Goal: Task Accomplishment & Management: Use online tool/utility

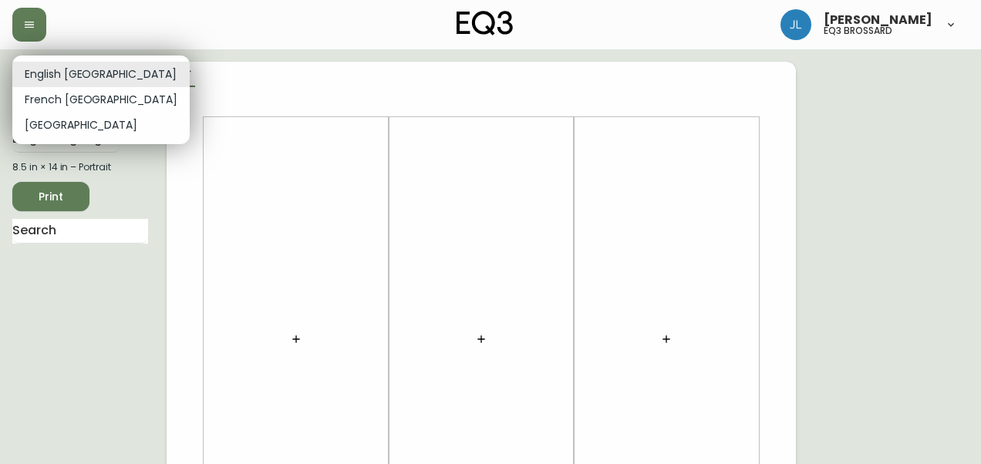
click at [82, 89] on li "French [GEOGRAPHIC_DATA]" at bounding box center [100, 99] width 177 height 25
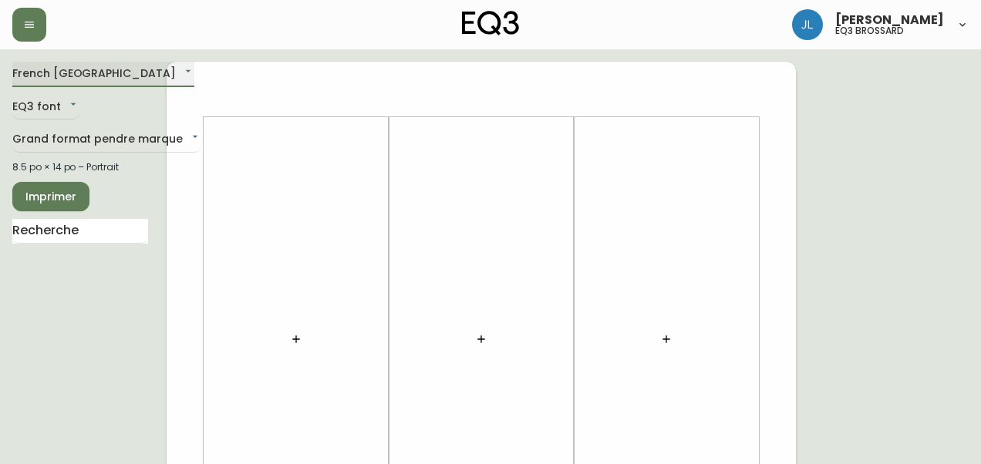
type input "fr_CA"
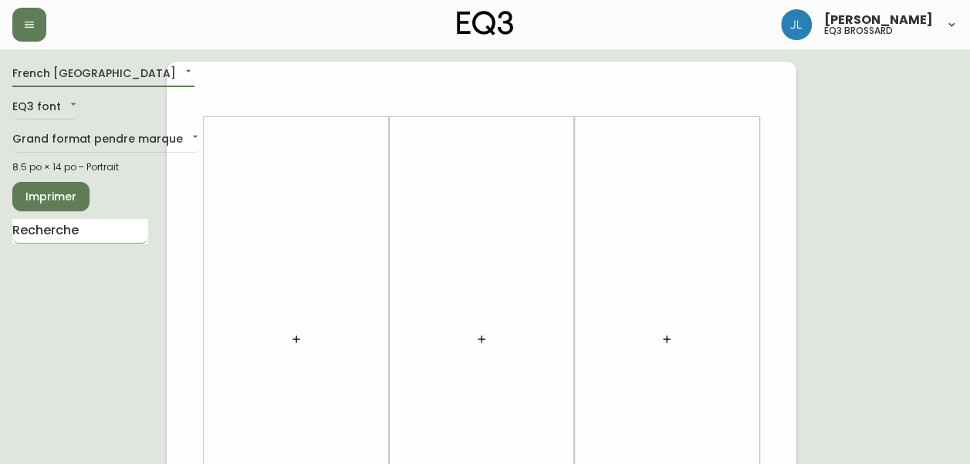
click at [56, 238] on input "text" at bounding box center [80, 231] width 136 height 25
click at [315, 181] on div at bounding box center [296, 340] width 167 height 430
click at [293, 346] on button "button" at bounding box center [296, 339] width 31 height 31
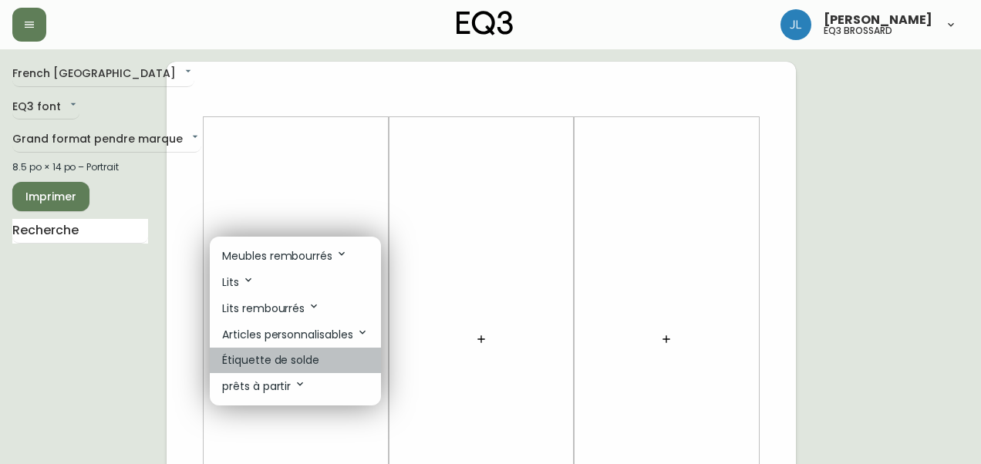
click at [298, 364] on p "Étiquette de solde" at bounding box center [270, 361] width 97 height 16
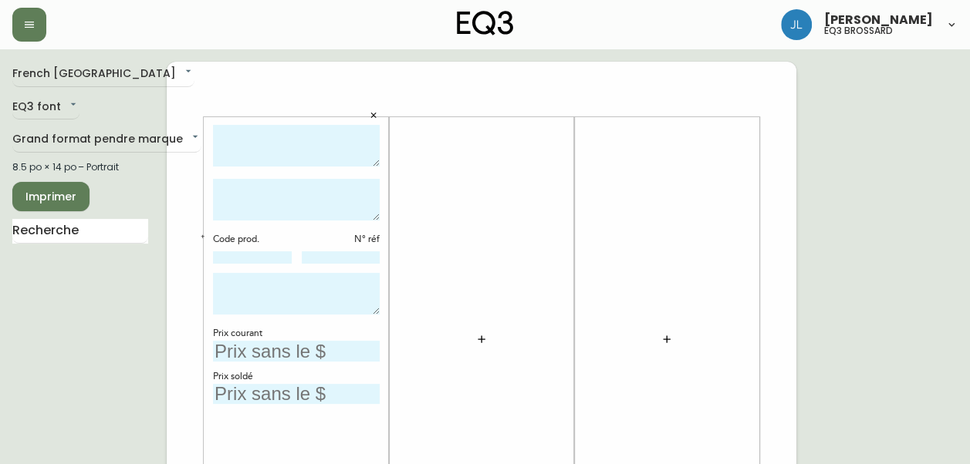
click at [477, 341] on icon "button" at bounding box center [481, 339] width 12 height 12
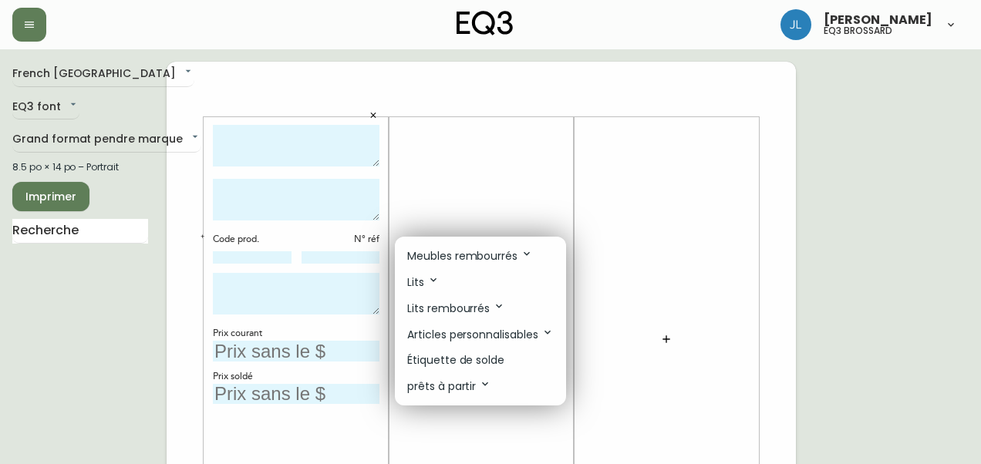
click at [474, 165] on div at bounding box center [490, 232] width 981 height 464
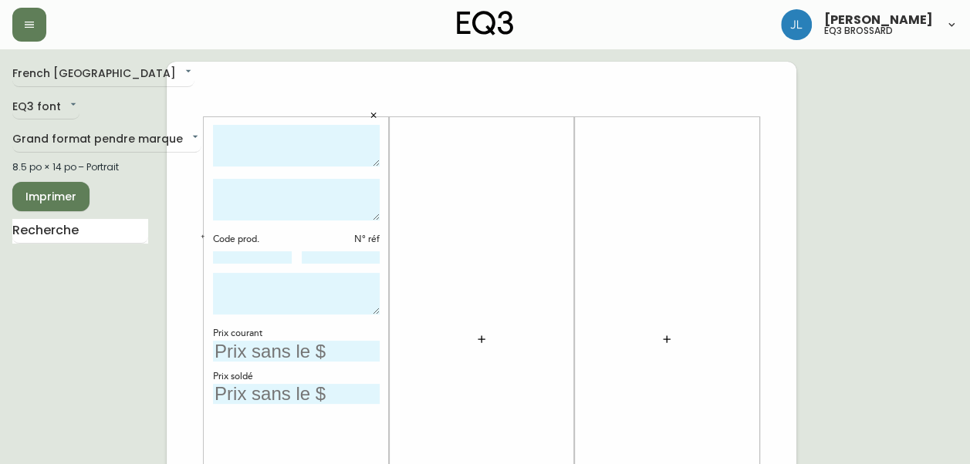
click at [330, 147] on textarea at bounding box center [296, 146] width 167 height 42
type textarea "Lit Grand STAGE"
click at [296, 188] on textarea at bounding box center [296, 200] width 167 height 42
type textarea "C"
click at [214, 182] on textarea "OPTION DE TÊTE : TYPE DE TÊTE :" at bounding box center [296, 200] width 167 height 42
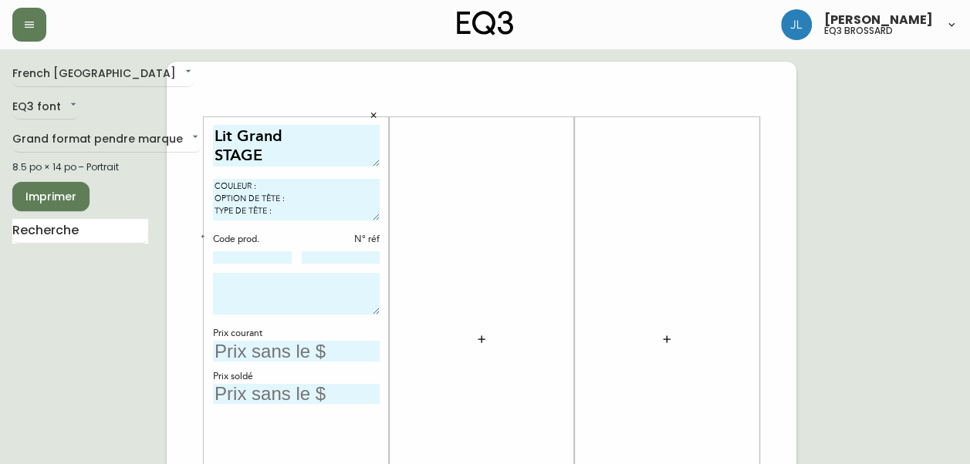
click at [304, 182] on textarea "COULEUR : OPTION DE TÊTE : TYPE DE TÊTE :" at bounding box center [296, 200] width 167 height 42
click at [293, 199] on textarea "COULEUR : ARCTIC SNOW OPTION DE TÊTE : TYPE DE TÊTE :" at bounding box center [296, 200] width 167 height 42
type textarea "COULEUR : ARCTIC SNOW OPTION DE TÊTE : BASSE TYPE DE TÊTE : CHANNEL MOON"
click at [200, 238] on icon "button" at bounding box center [202, 236] width 5 height 5
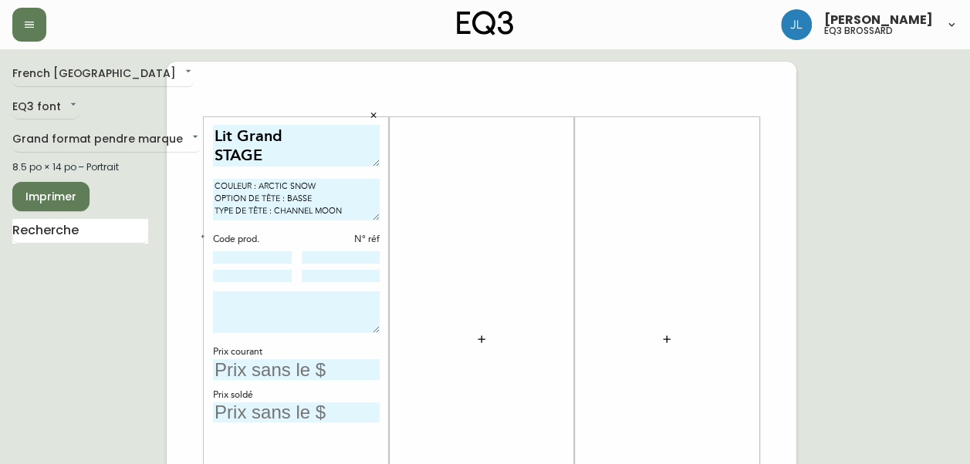
click at [228, 255] on input at bounding box center [252, 257] width 79 height 12
type input "0"
type input "P0009-8C"
type input "135"
type input "P0009-9O"
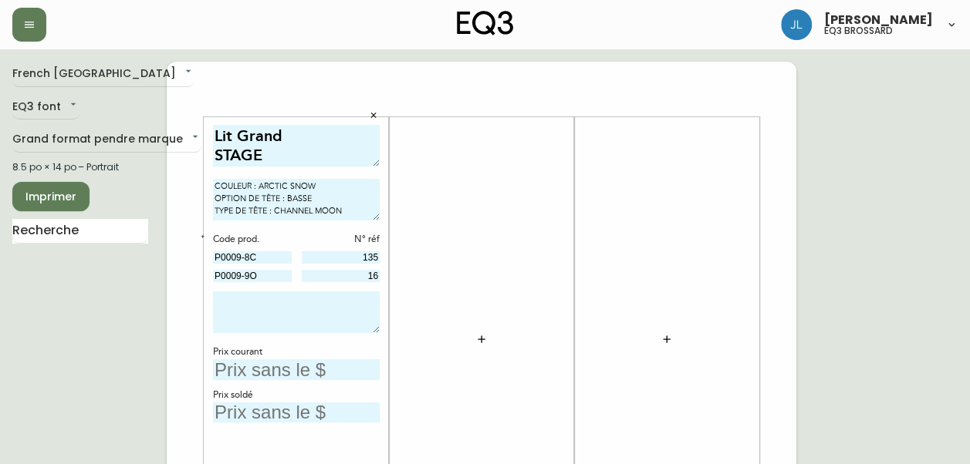
type input "16"
click at [231, 310] on textarea at bounding box center [296, 313] width 167 height 42
type textarea "DISPONIBLE DÈS MAINTENANT"
click at [332, 361] on input "text" at bounding box center [296, 369] width 167 height 21
type input "2499$"
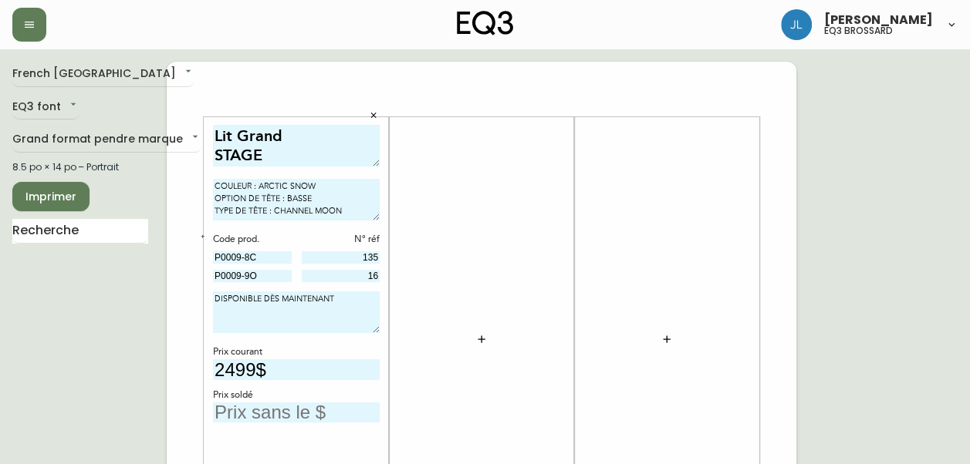
click at [250, 408] on input "text" at bounding box center [296, 413] width 167 height 21
type input "1499$"
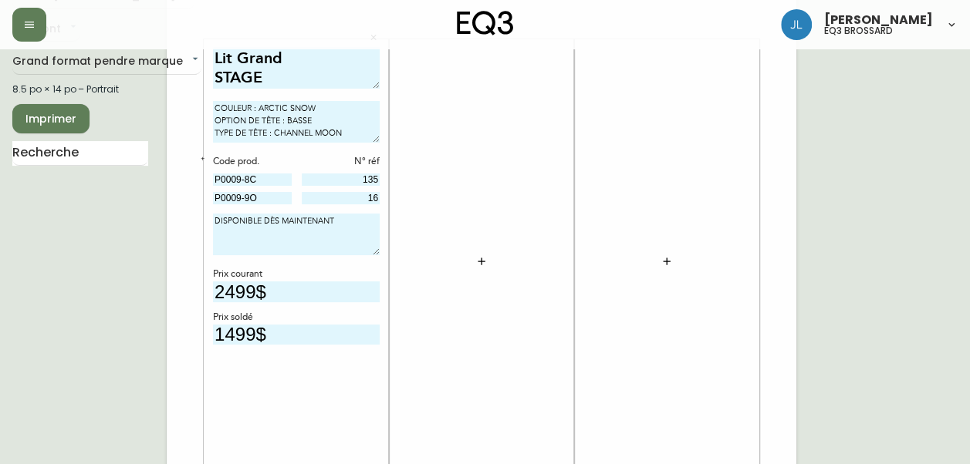
scroll to position [79, 0]
click at [473, 261] on button "button" at bounding box center [481, 260] width 31 height 31
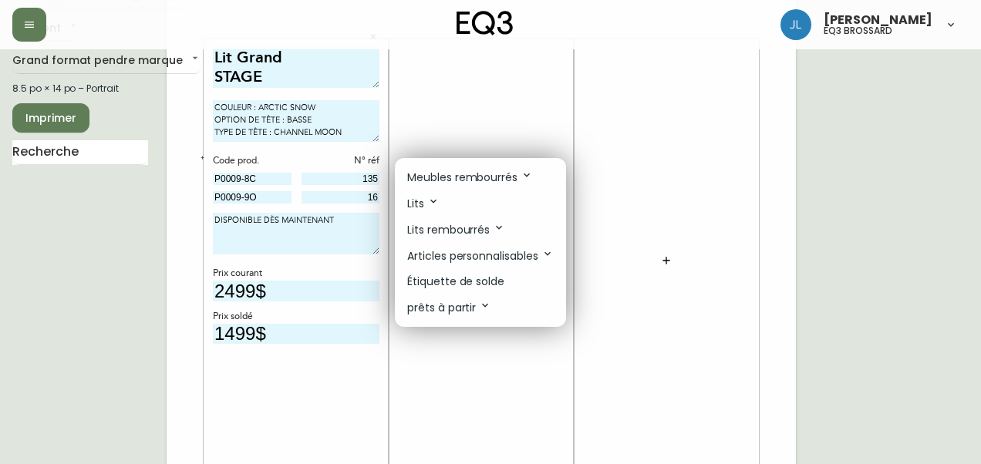
click at [494, 130] on div at bounding box center [490, 232] width 981 height 464
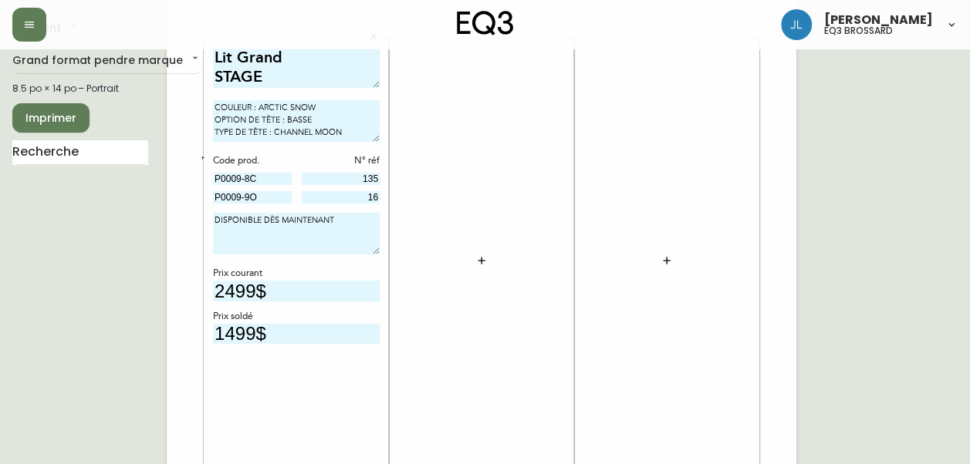
click at [483, 260] on icon "button" at bounding box center [480, 260] width 7 height 7
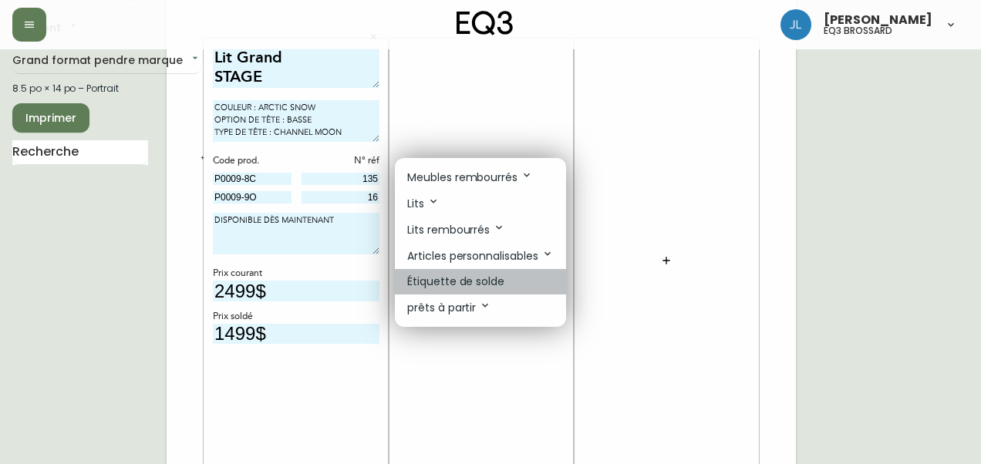
click at [489, 285] on p "Étiquette de solde" at bounding box center [455, 282] width 97 height 16
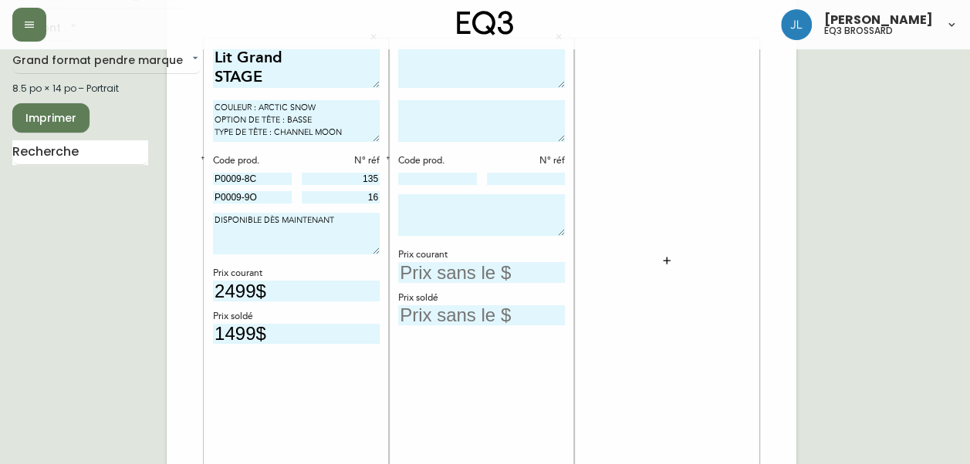
scroll to position [0, 0]
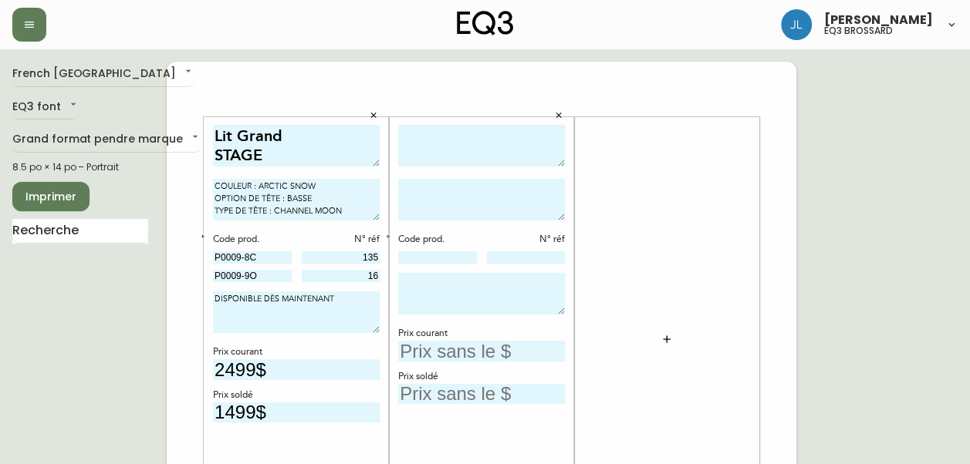
click at [495, 130] on textarea at bounding box center [481, 146] width 167 height 42
type textarea "Canapé SALEMA"
click at [477, 188] on textarea at bounding box center [481, 200] width 167 height 42
type textarea "C"
type textarea "COULEUR : CEDER LIGHT GREY"
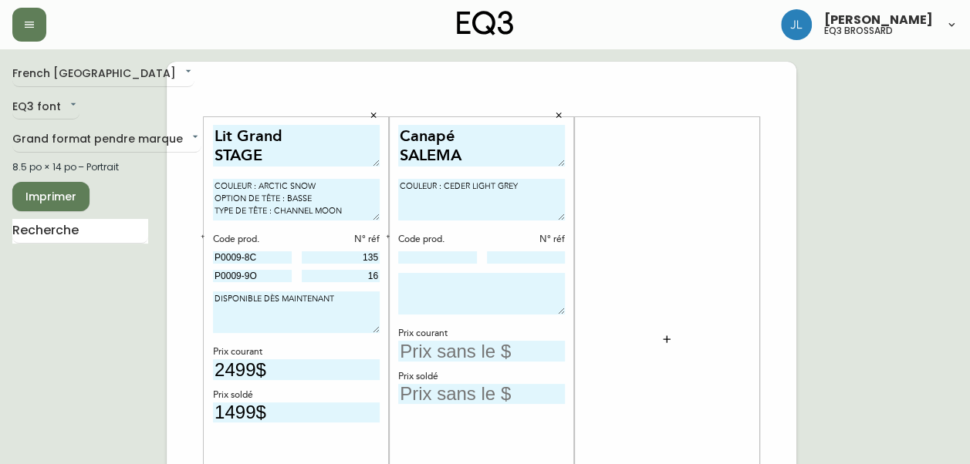
click at [289, 184] on textarea "COULEUR : ARCTIC SNOW OPTION DE TÊTE : BASSE TYPE DE TÊTE : CHANNEL MOON" at bounding box center [296, 200] width 167 height 42
type textarea "COULEUR : ARCTIC - SNOW OPTION DE TÊTE : BASSE TYPE DE TÊTE : CHANNEL MOON"
click at [470, 182] on textarea "COULEUR : CEDER LIGHT GREY" at bounding box center [481, 200] width 167 height 42
click at [537, 179] on textarea "COULEUR : CEDER - LIGHT GREY" at bounding box center [481, 200] width 167 height 42
type textarea "COULEUR : CEDER - LIGHT GREY"
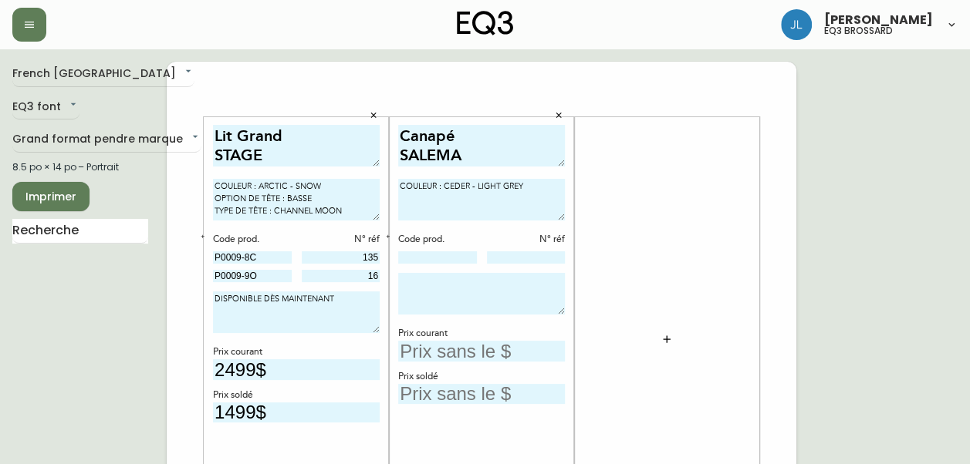
click at [464, 251] on div at bounding box center [437, 258] width 79 height 14
click at [464, 253] on input at bounding box center [437, 257] width 79 height 12
type input "30024-01"
type input "4920"
click at [663, 336] on icon "button" at bounding box center [666, 339] width 12 height 12
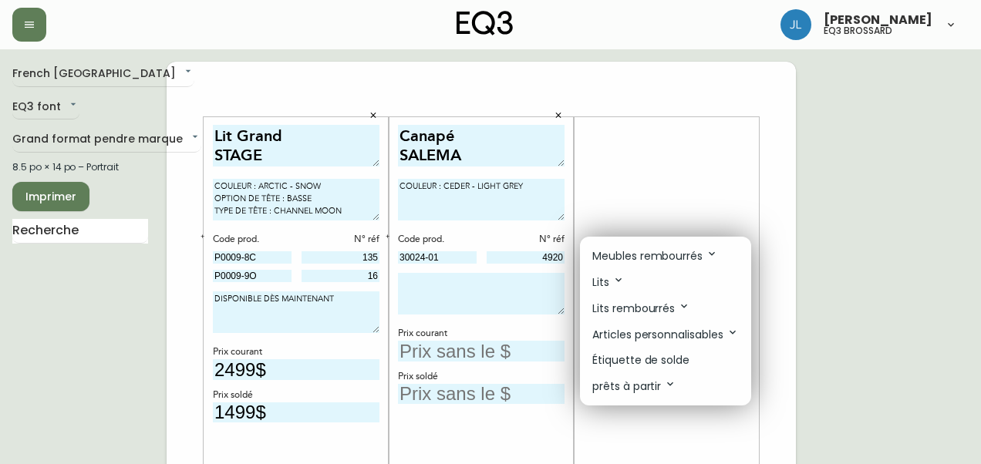
click at [642, 353] on p "Étiquette de solde" at bounding box center [640, 361] width 97 height 16
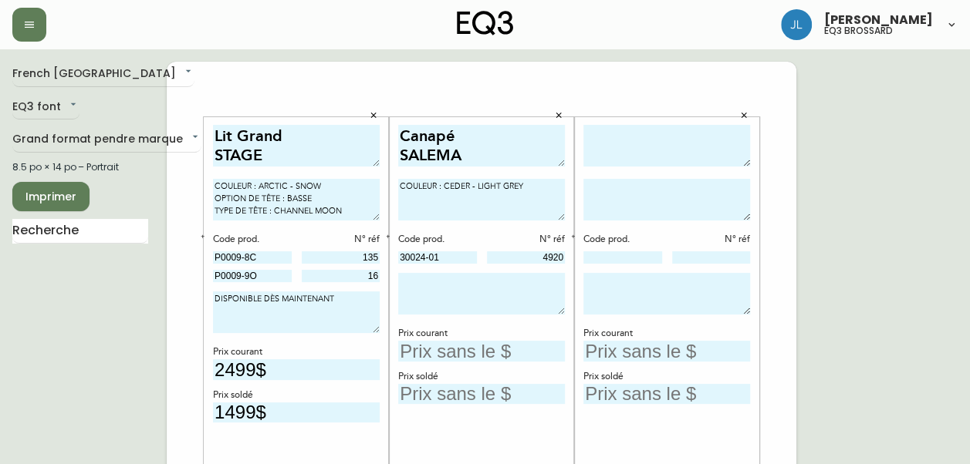
click at [482, 299] on textarea at bounding box center [481, 294] width 167 height 42
type textarea "DISPONIBLE À PARTIR DE :"
click at [653, 128] on textarea at bounding box center [666, 146] width 167 height 42
click at [646, 127] on textarea "Table à oner CLOSE" at bounding box center [666, 146] width 167 height 42
type textarea "Table à diner CLOSE"
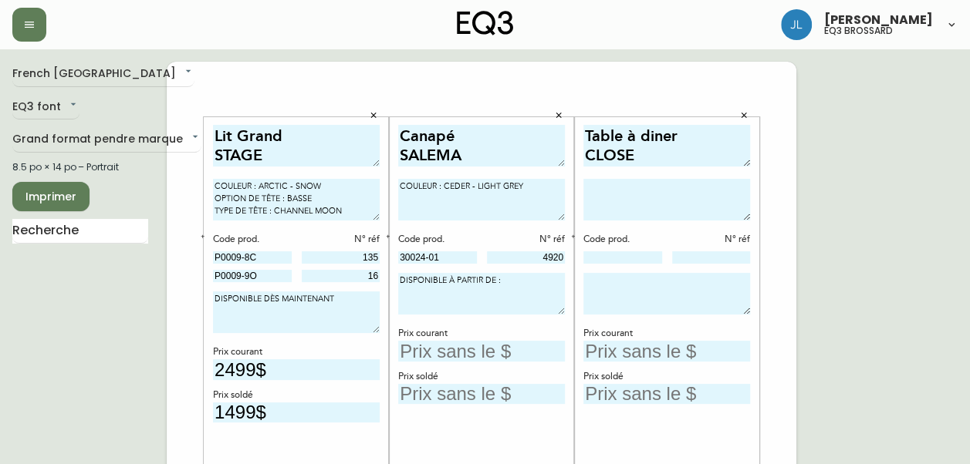
click at [665, 204] on textarea at bounding box center [666, 200] width 167 height 42
type textarea "c"
click at [494, 355] on input "text" at bounding box center [481, 351] width 167 height 21
type input "2299$"
click at [409, 389] on input "text" at bounding box center [481, 394] width 167 height 21
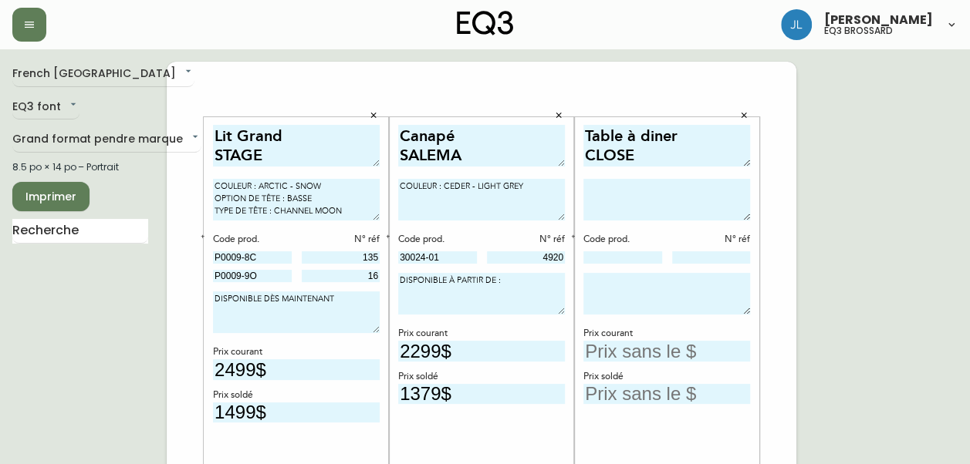
type input "1379$"
click at [667, 193] on textarea at bounding box center [666, 200] width 167 height 42
type textarea "e"
type textarea "EXTENSIBLE COULEUR : NOYER"
click at [419, 180] on textarea "COULEUR : CEDER - LIGHT GREY" at bounding box center [481, 200] width 167 height 42
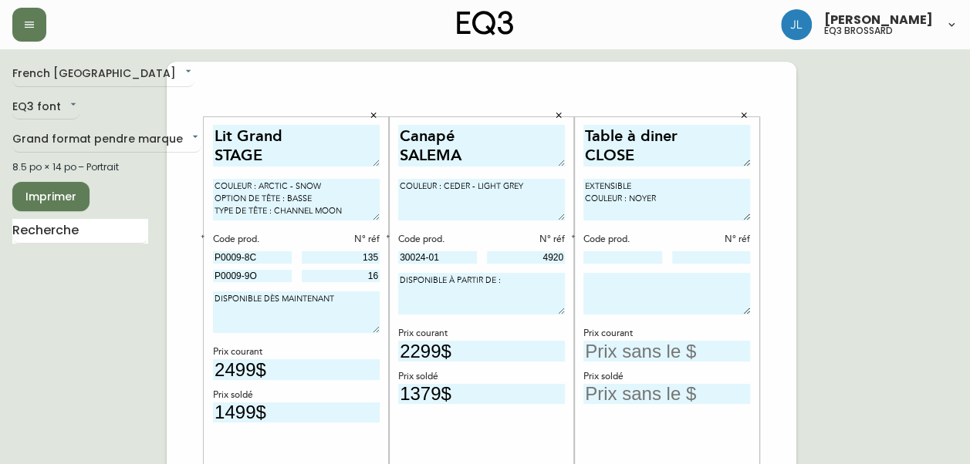
click at [419, 180] on textarea "COULEUR : CEDER - LIGHT GREY" at bounding box center [481, 200] width 167 height 42
type textarea "TISSU : CEDER - LIGHT GREY"
click at [233, 184] on textarea "COULEUR : ARCTIC - SNOW OPTION DE TÊTE : BASSE TYPE DE TÊTE : CHANNEL MOON" at bounding box center [296, 200] width 167 height 42
type textarea "TISSU : ARCTIC - SNOW OPTION DE TÊTE : BASSE TYPE DE TÊTE : CHANNEL MOON"
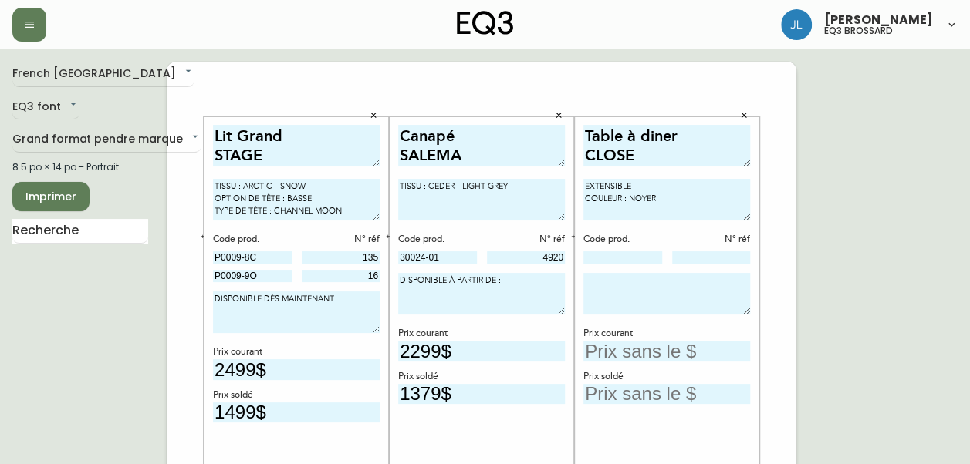
click at [608, 197] on textarea "EXTENSIBLE COULEUR : NOYER" at bounding box center [666, 200] width 167 height 42
click at [710, 189] on textarea "EXTENSIBLE FINI : NOYER" at bounding box center [666, 200] width 167 height 42
type textarea "EXTENSIBLE FINI : NOYER"
click at [695, 354] on input "text" at bounding box center [666, 351] width 167 height 21
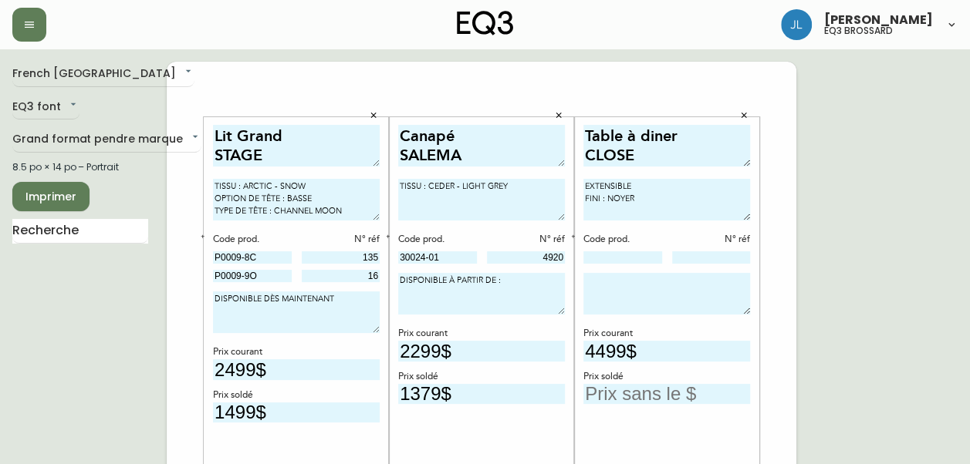
type input "4499$"
click at [657, 391] on input "text" at bounding box center [666, 394] width 167 height 21
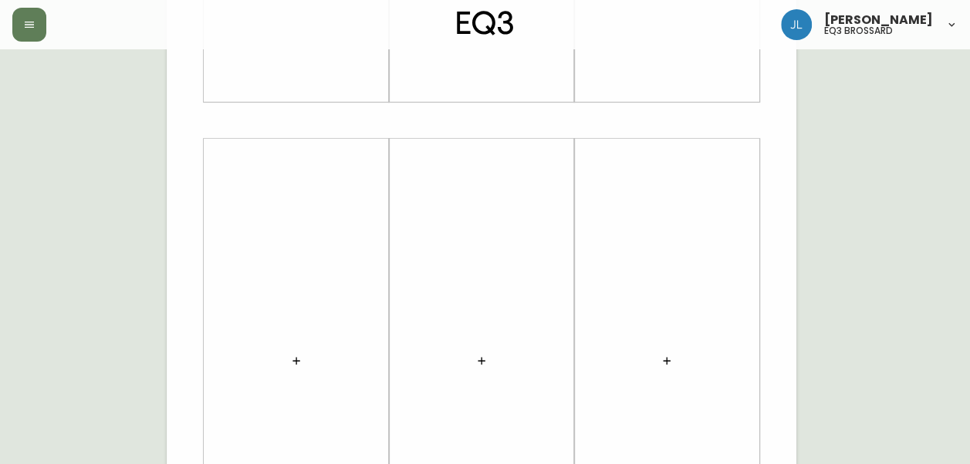
scroll to position [458, 0]
type input "2699$"
click at [303, 345] on div at bounding box center [296, 363] width 167 height 430
click at [290, 359] on icon "button" at bounding box center [296, 362] width 12 height 12
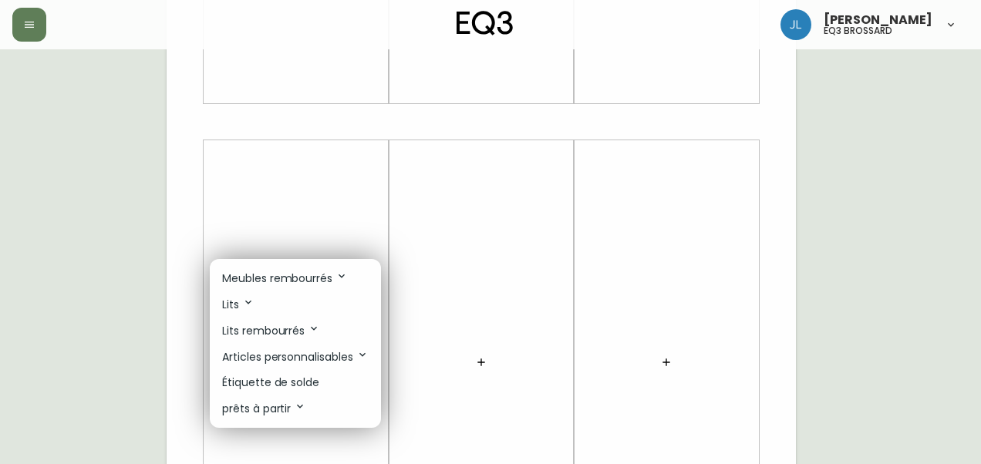
click at [296, 386] on p "Étiquette de solde" at bounding box center [270, 383] width 97 height 16
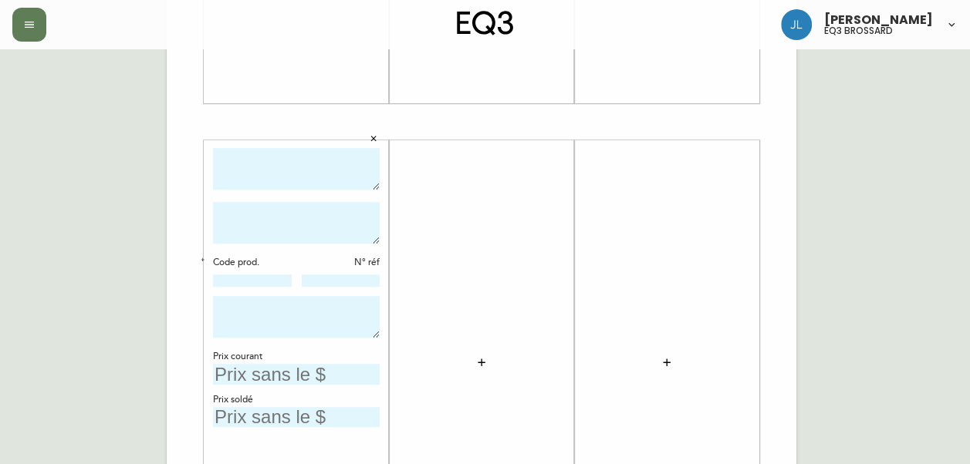
click at [324, 174] on textarea at bounding box center [296, 169] width 167 height 42
type textarea "Sectionle [PERSON_NAME]"
click at [319, 210] on textarea at bounding box center [296, 223] width 167 height 42
click at [222, 207] on textarea "EIWPONIBLE DÈS" at bounding box center [296, 223] width 167 height 42
click at [336, 200] on div "Sectionle [PERSON_NAME] DÈS Code prod. N° réf Prix courant Prix soldé" at bounding box center [296, 363] width 167 height 430
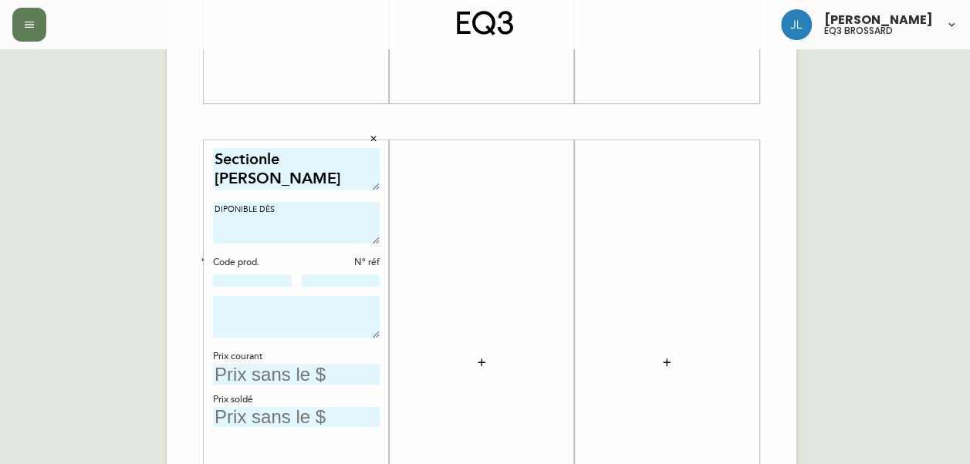
click at [325, 217] on textarea "DIPONIBLE DÈS" at bounding box center [296, 223] width 167 height 42
type textarea "DIPONIBLE DÈS TISSU : [PERSON_NAME]"
click at [202, 258] on icon "button" at bounding box center [202, 259] width 3 height 3
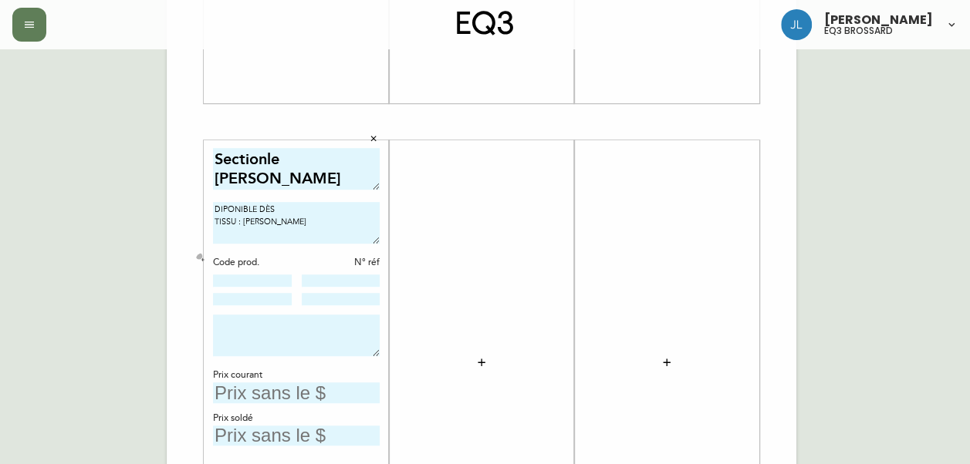
click at [202, 258] on icon "button" at bounding box center [202, 259] width 3 height 3
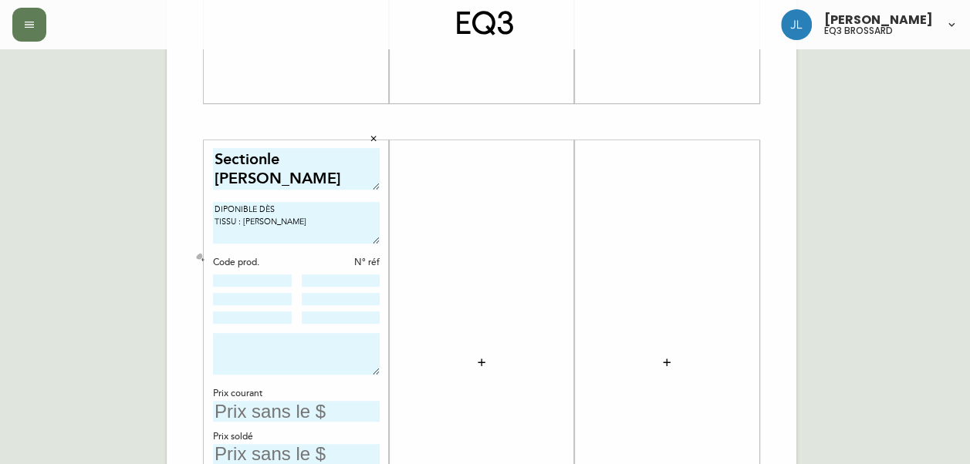
click at [202, 257] on icon "button" at bounding box center [202, 259] width 5 height 5
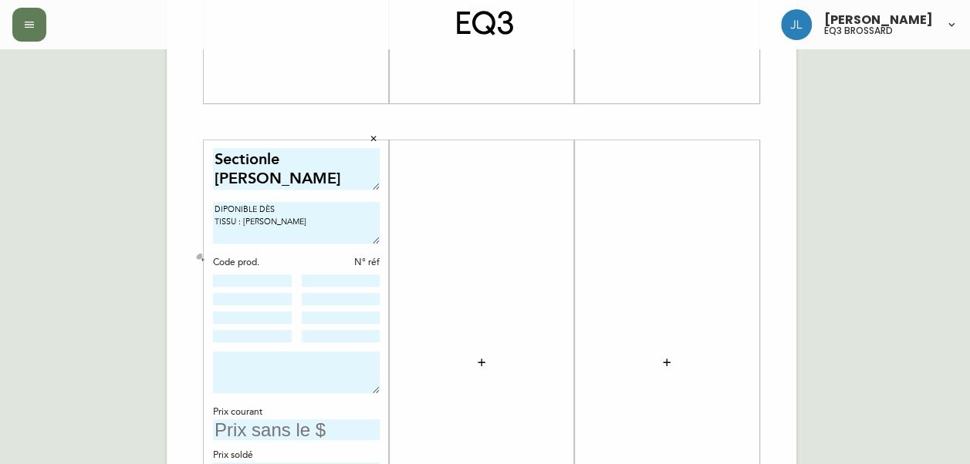
click at [202, 257] on icon "button" at bounding box center [202, 259] width 5 height 5
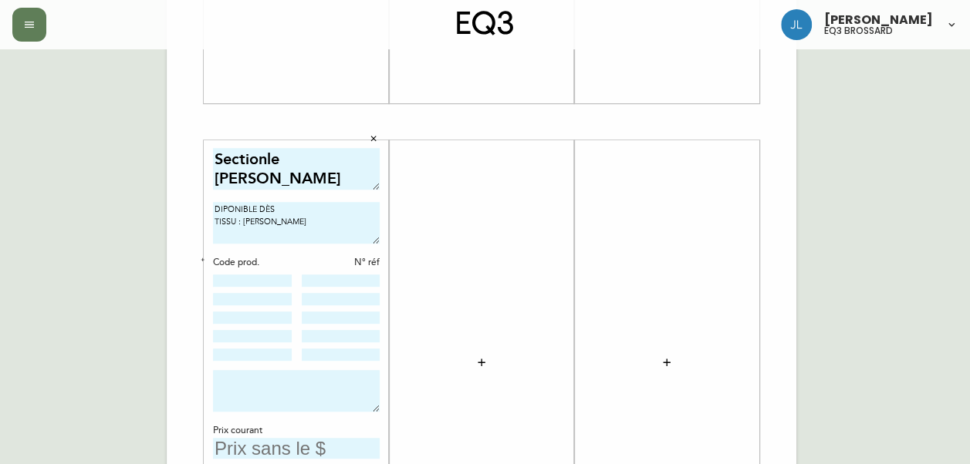
click at [323, 281] on input at bounding box center [341, 281] width 79 height 12
type input "2119"
click at [270, 279] on input at bounding box center [252, 281] width 79 height 12
type input "30026-10"
click at [272, 293] on input at bounding box center [252, 299] width 79 height 12
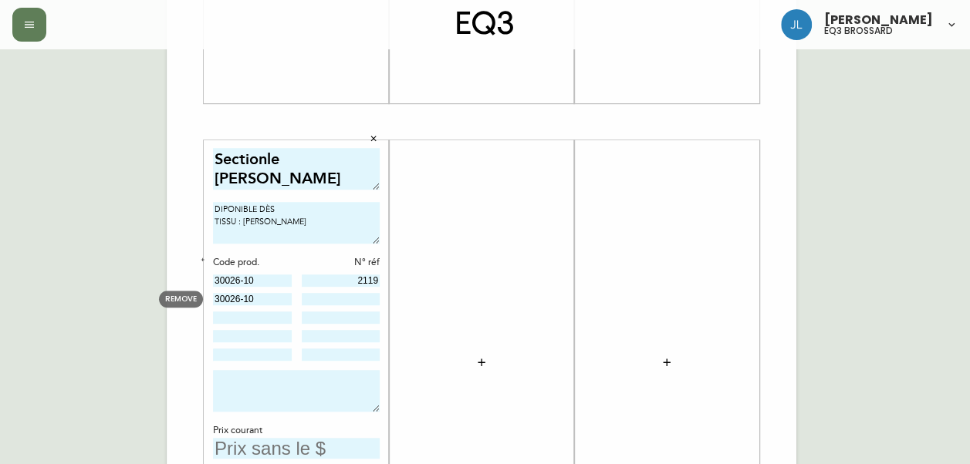
type input "30026-10"
type input "9230"
click at [275, 323] on div at bounding box center [252, 319] width 79 height 14
click at [218, 318] on input at bounding box center [252, 318] width 79 height 12
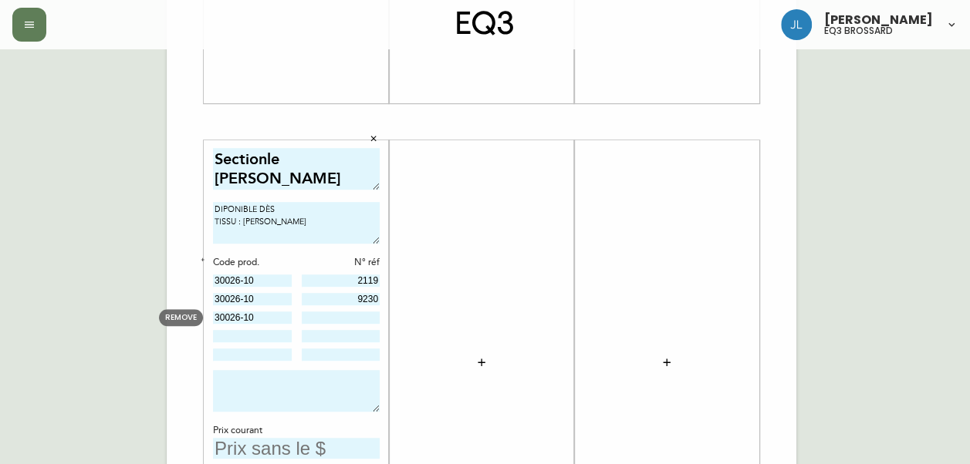
type input "30026-10"
type input "9231"
click at [225, 330] on input at bounding box center [252, 336] width 79 height 12
type input "30026-10"
click at [258, 283] on input "30026-10" at bounding box center [252, 281] width 79 height 12
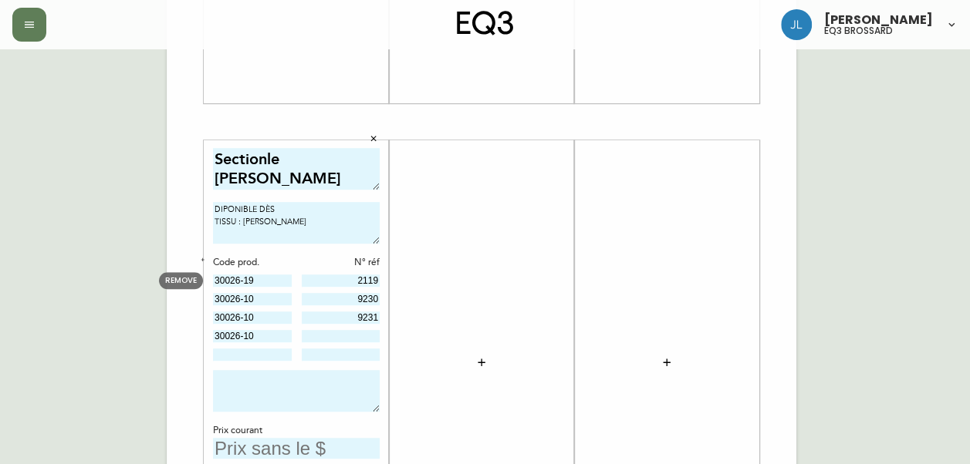
type input "30026-19"
